Goal: Transaction & Acquisition: Register for event/course

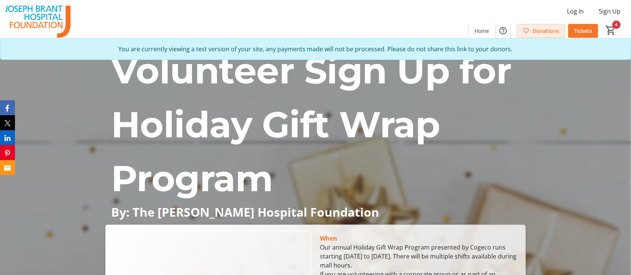
click at [545, 31] on span "Donations" at bounding box center [546, 31] width 27 height 8
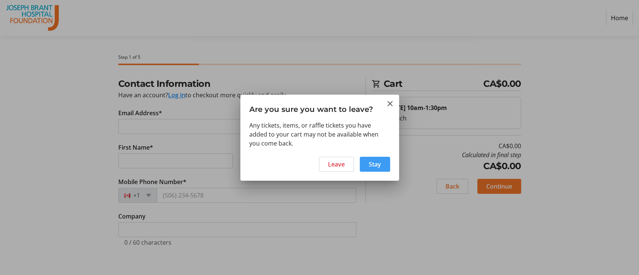
click at [373, 161] on span "Stay" at bounding box center [375, 164] width 12 height 9
click at [343, 161] on span "Leave" at bounding box center [336, 164] width 17 height 9
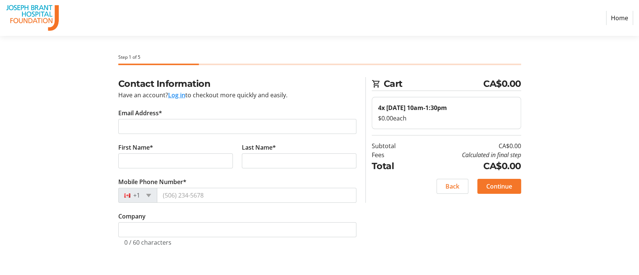
click at [37, 14] on img at bounding box center [32, 18] width 53 height 30
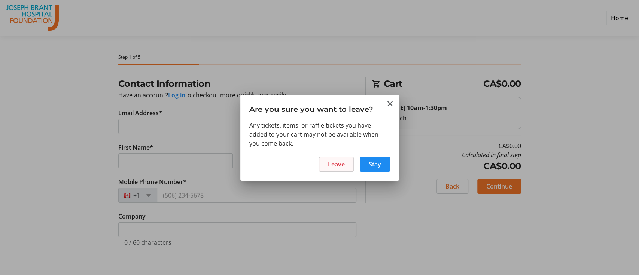
click at [330, 163] on span "Leave" at bounding box center [336, 164] width 17 height 9
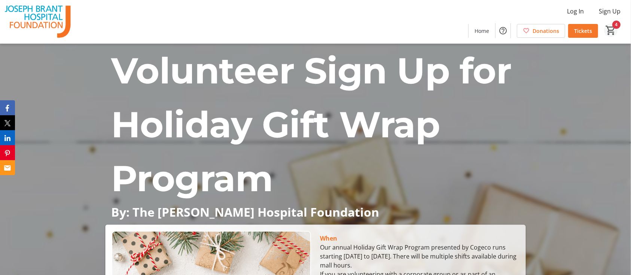
click at [616, 25] on mat-icon "4" at bounding box center [611, 30] width 11 height 11
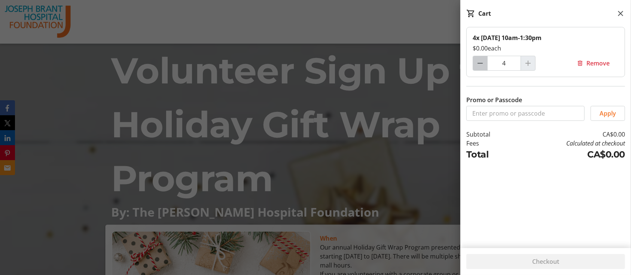
click at [483, 70] on span "Decrement by one" at bounding box center [480, 63] width 14 height 14
click at [481, 64] on mat-icon "Decrement by one" at bounding box center [480, 63] width 9 height 9
click at [482, 63] on mat-icon "Decrement by one" at bounding box center [480, 63] width 9 height 9
type input "0"
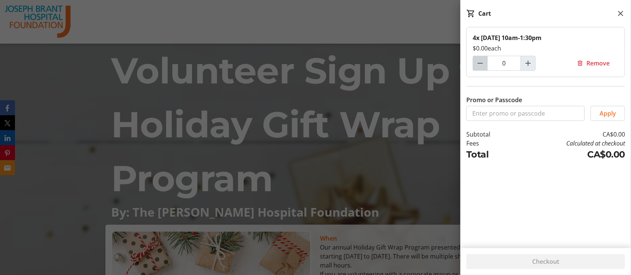
click at [483, 63] on div at bounding box center [480, 63] width 15 height 15
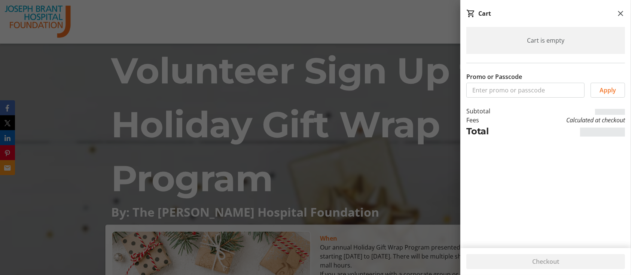
click at [600, 65] on div "Promo or Passcode Apply" at bounding box center [546, 76] width 171 height 44
click at [569, 184] on div "Cart is empty Promo or Passcode Apply Subtotal CA$0.00 Fees Calculated at check…" at bounding box center [546, 133] width 171 height 212
click at [617, 15] on mat-icon at bounding box center [620, 13] width 9 height 9
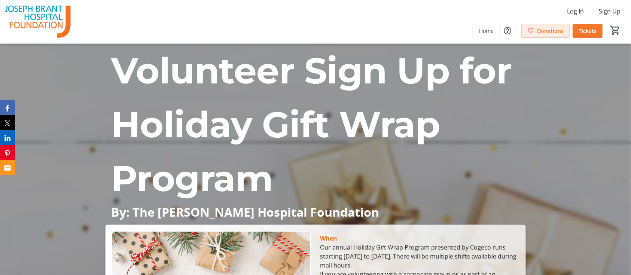
click at [543, 30] on span "Donations" at bounding box center [550, 31] width 27 height 8
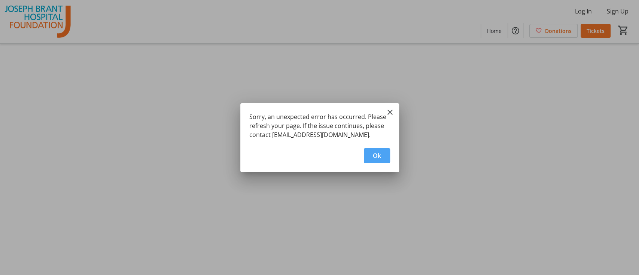
click at [380, 151] on span "Ok" at bounding box center [377, 155] width 8 height 9
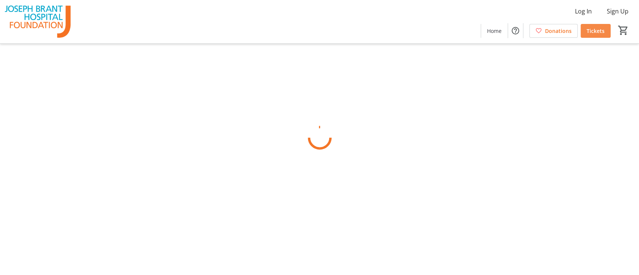
click at [594, 29] on span "Tickets" at bounding box center [596, 31] width 18 height 8
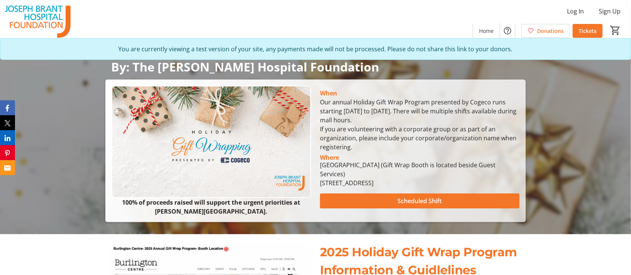
scroll to position [150, 0]
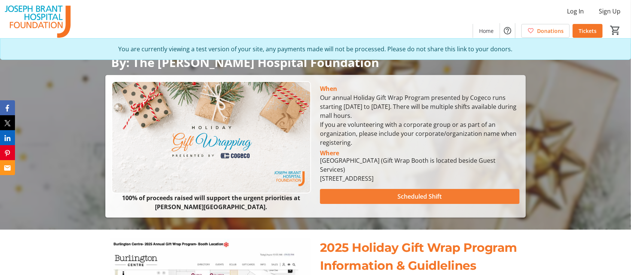
click at [410, 192] on span "Scheduled Shift" at bounding box center [420, 196] width 44 height 9
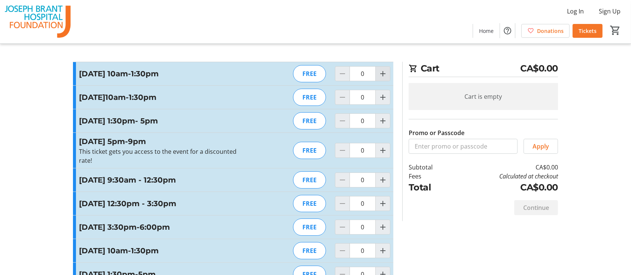
click at [385, 73] on mat-icon "Increment by one" at bounding box center [383, 73] width 9 height 9
type input "1"
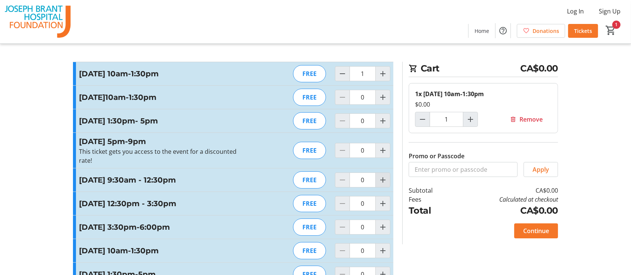
click at [383, 181] on mat-icon "Increment by one" at bounding box center [383, 180] width 9 height 9
type input "1"
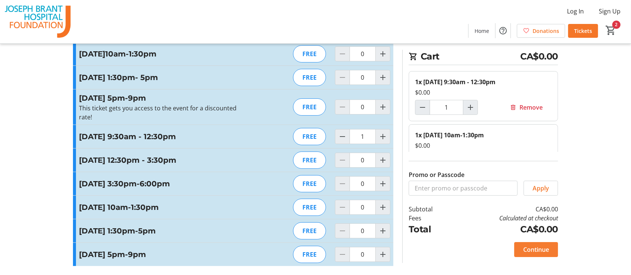
scroll to position [58, 0]
click at [527, 248] on span "Continue" at bounding box center [537, 249] width 26 height 9
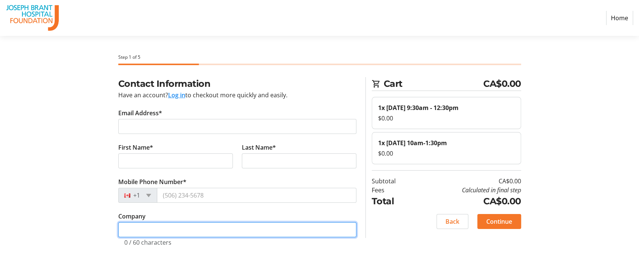
click at [133, 231] on input "Company" at bounding box center [237, 229] width 238 height 15
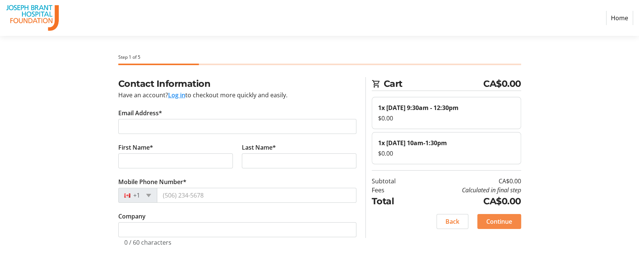
click at [505, 226] on span "Continue" at bounding box center [500, 221] width 26 height 9
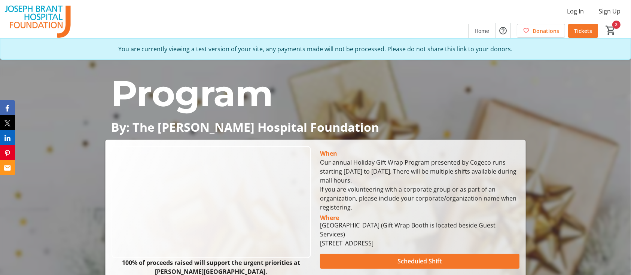
scroll to position [100, 0]
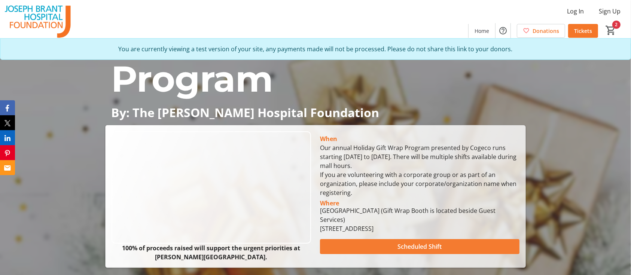
click at [387, 238] on span at bounding box center [420, 247] width 200 height 18
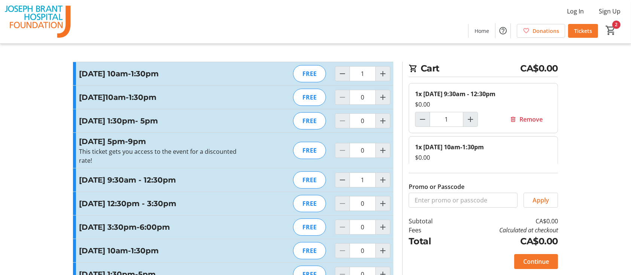
click at [135, 158] on div "This ticket gets you access to the event for a discounted rate!" at bounding box center [161, 156] width 164 height 18
